Goal: Register for event/course

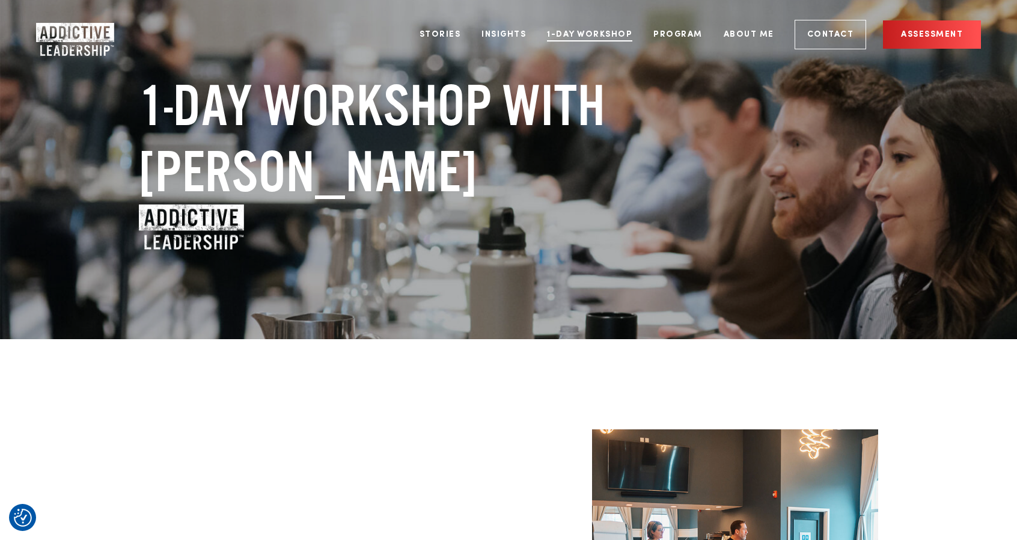
click at [597, 35] on link "1-Day Workshop" at bounding box center [589, 34] width 103 height 45
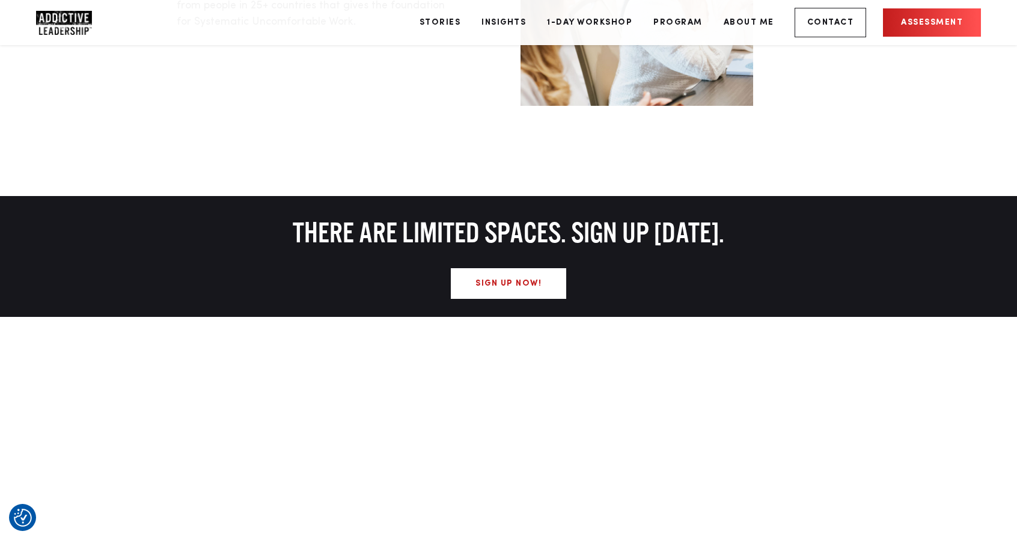
scroll to position [781, 0]
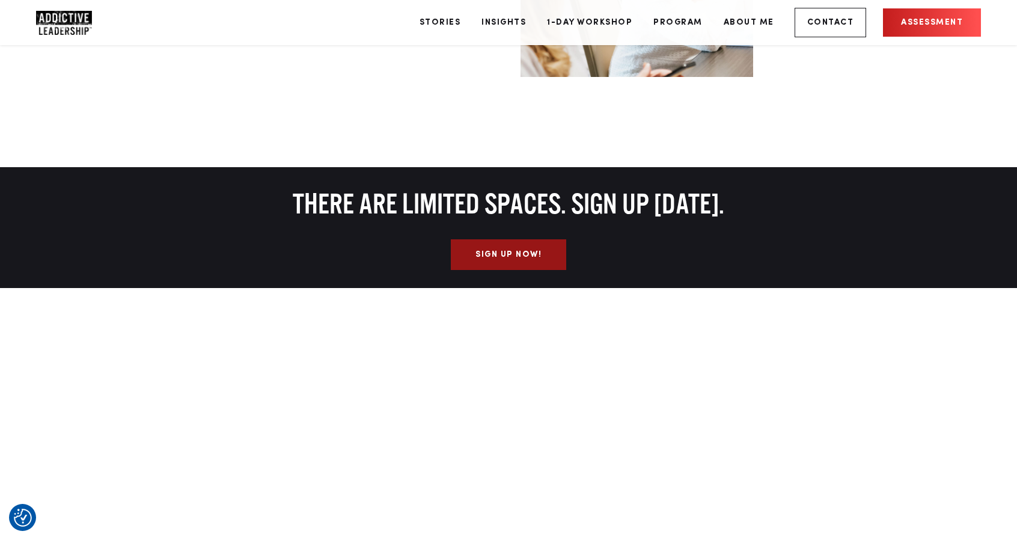
click at [505, 255] on link "Sign Up Now!" at bounding box center [508, 254] width 115 height 31
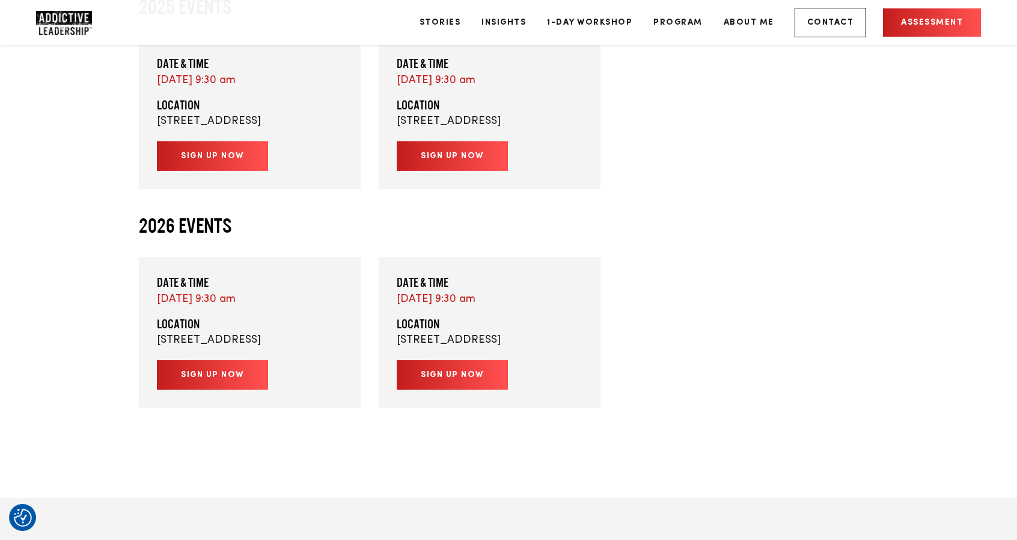
scroll to position [2956, 0]
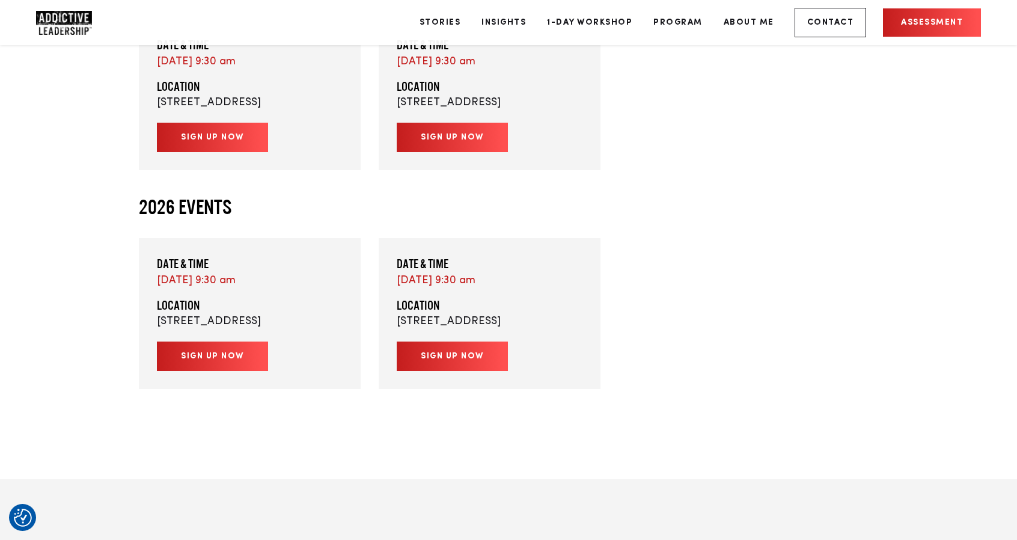
click at [451, 152] on link "Sign up now" at bounding box center [452, 137] width 111 height 29
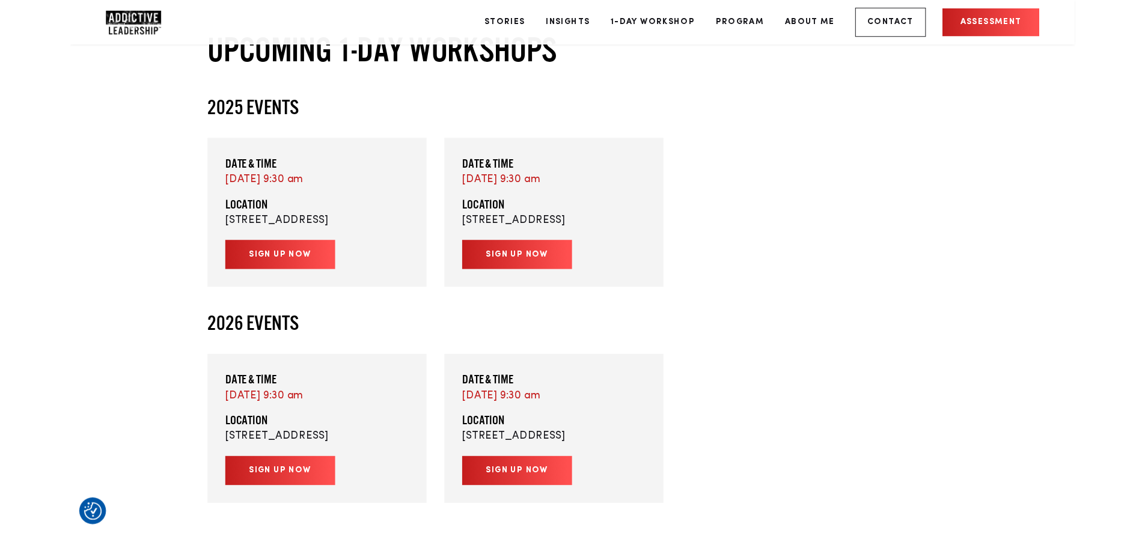
scroll to position [2836, 0]
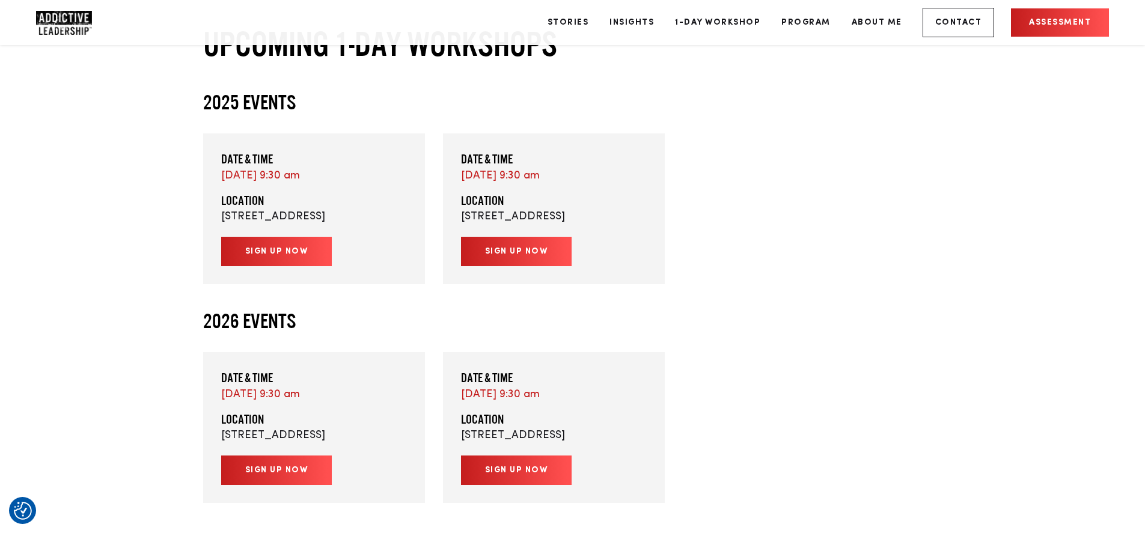
click at [521, 266] on link "Sign up now" at bounding box center [516, 251] width 111 height 29
